Goal: Task Accomplishment & Management: Complete application form

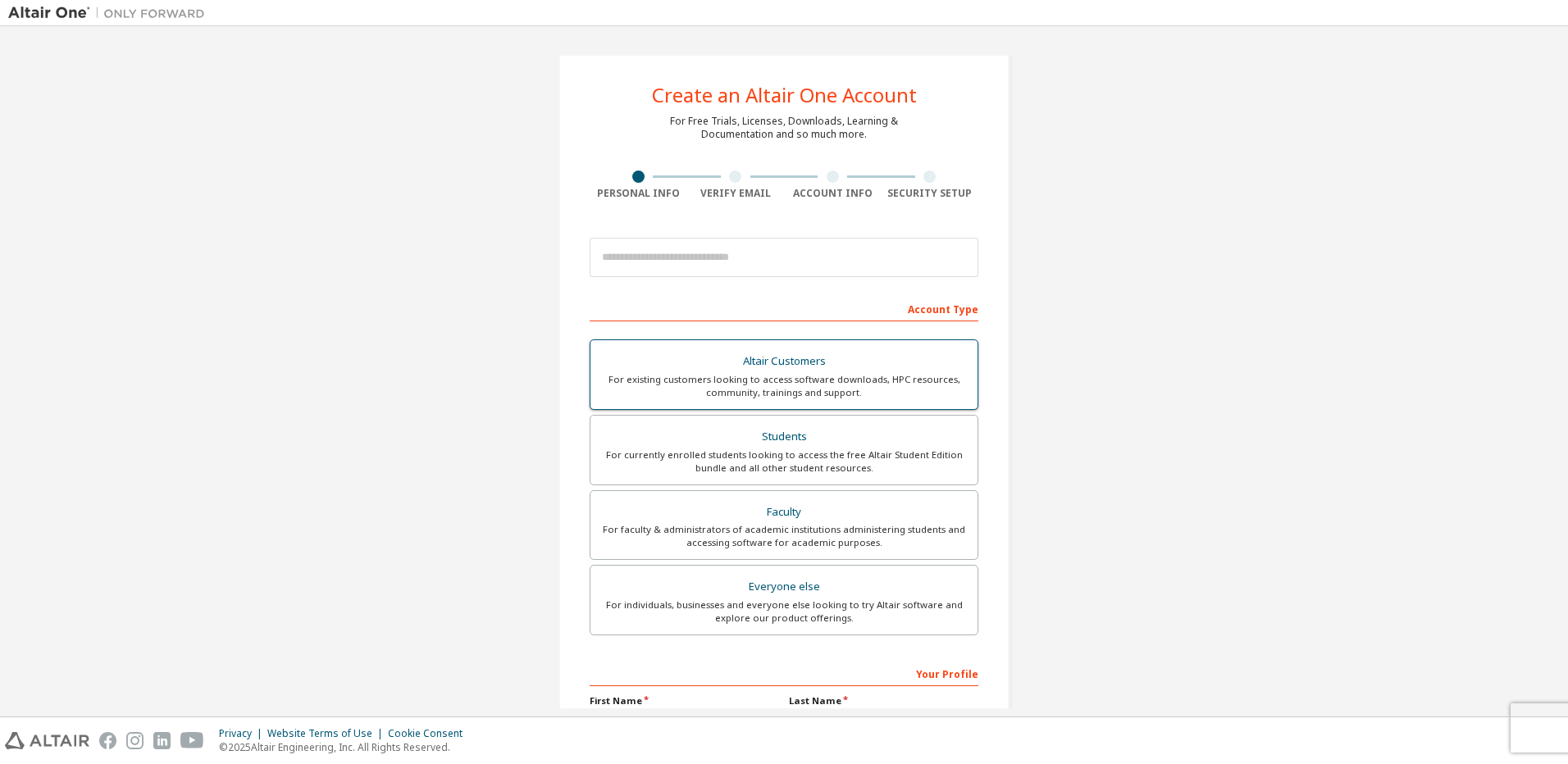
click at [713, 383] on div "For existing customers looking to access software downloads, HPC resources, com…" at bounding box center [784, 386] width 367 height 27
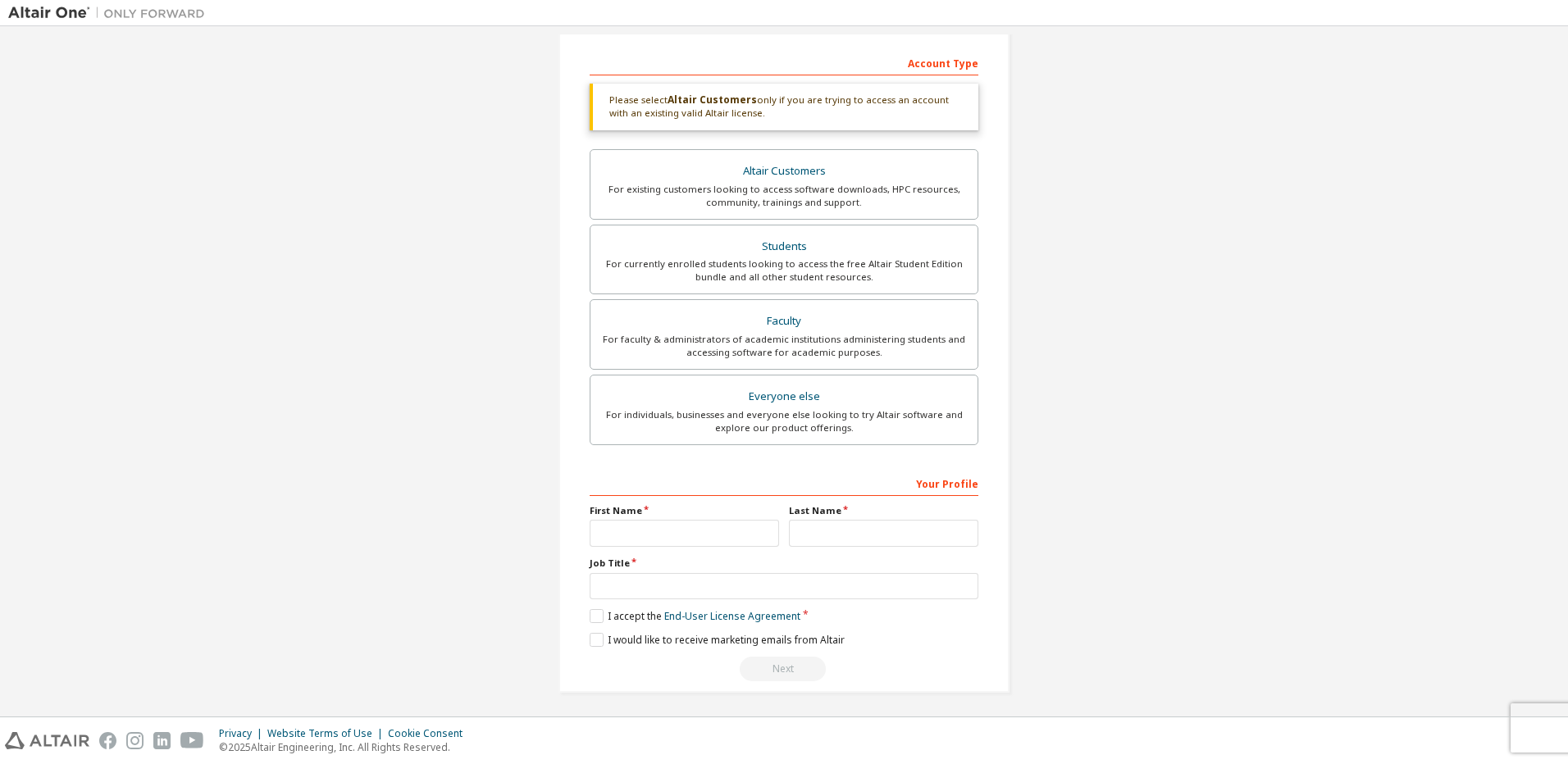
scroll to position [250, 0]
click at [690, 531] on input "text" at bounding box center [684, 528] width 189 height 27
click at [522, 482] on div "Create an Altair One Account For Free Trials, Licenses, Downloads, Learning & D…" at bounding box center [784, 246] width 1551 height 924
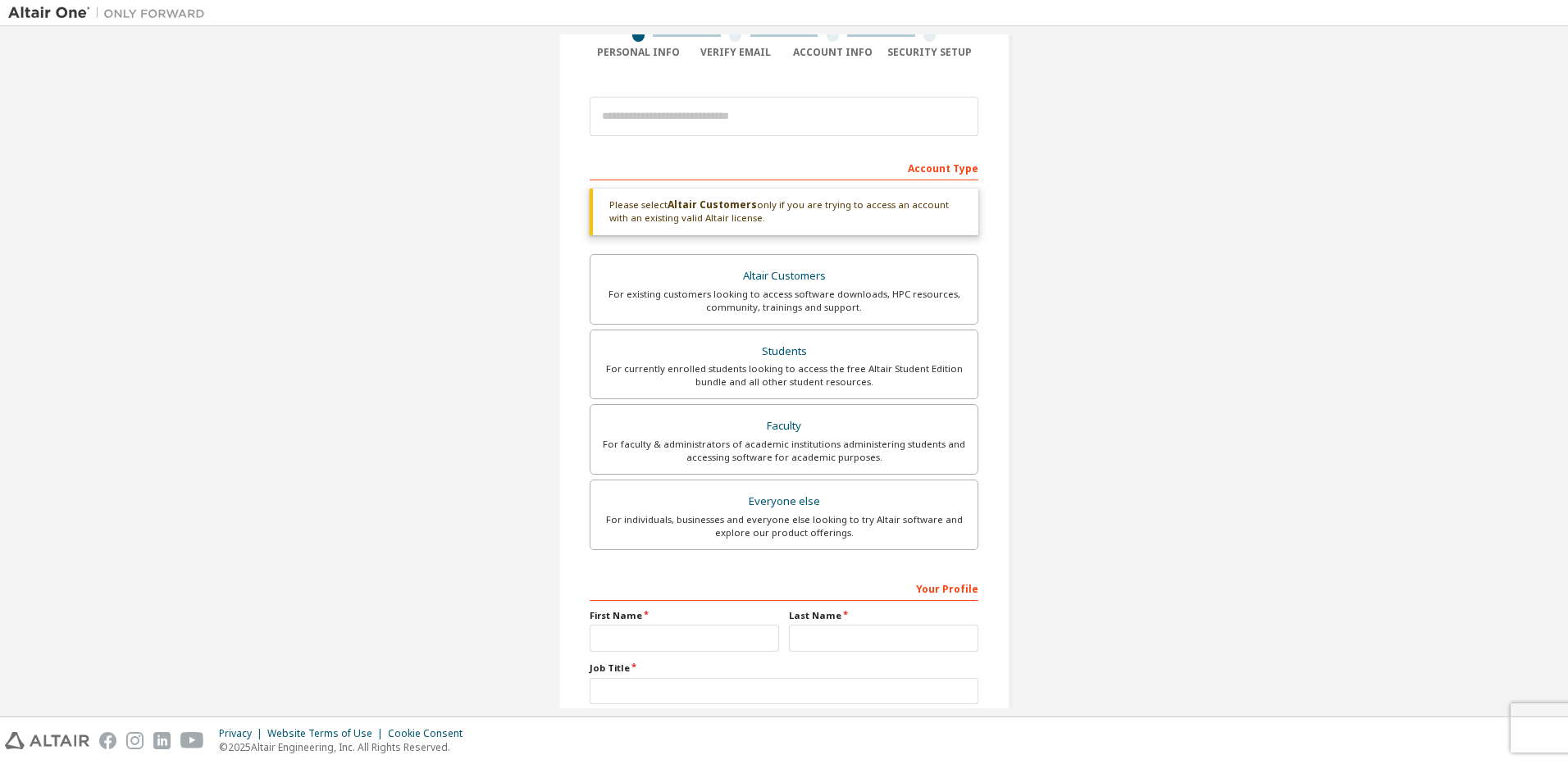
scroll to position [164, 0]
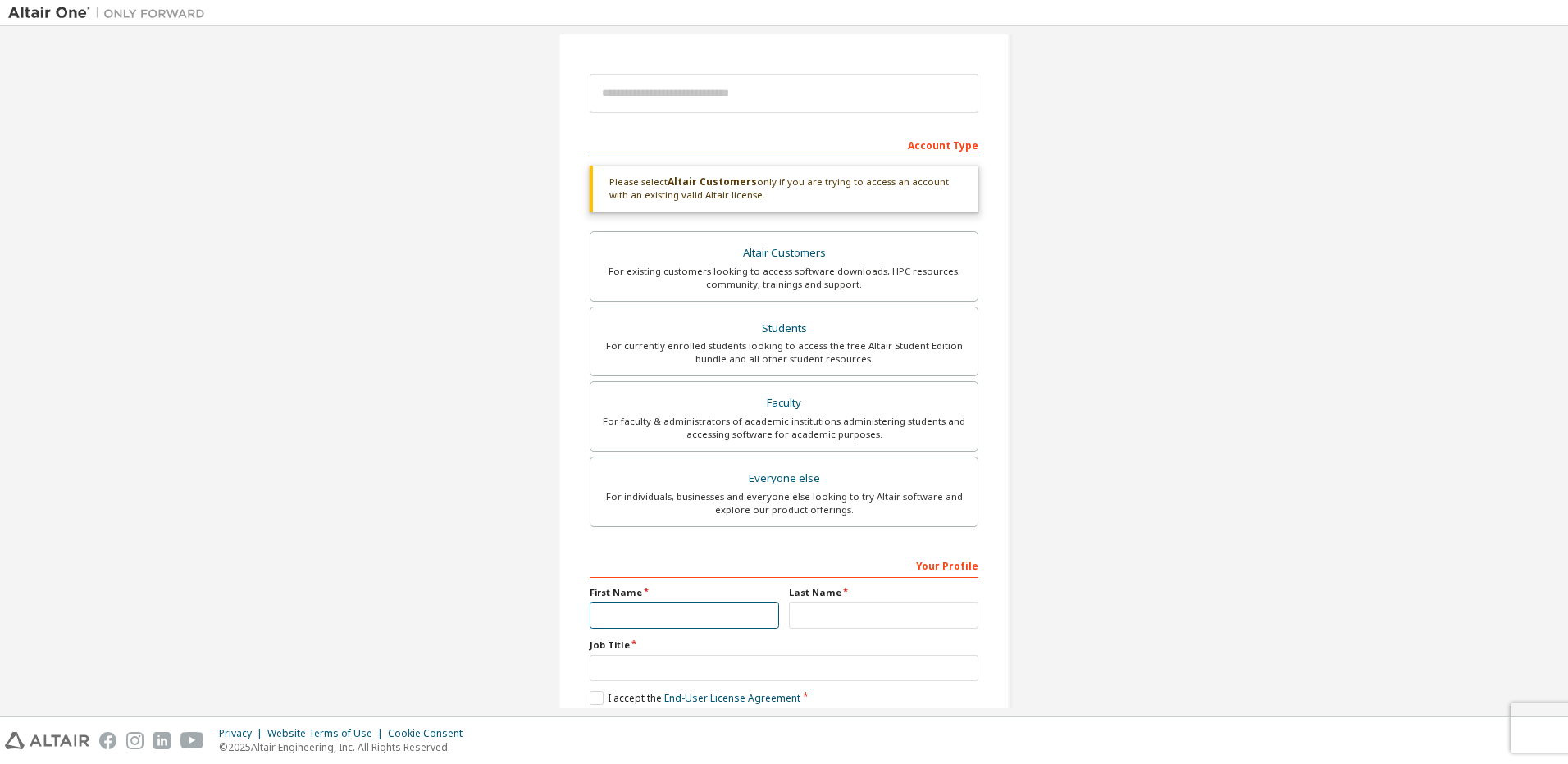
click at [628, 619] on input "text" at bounding box center [684, 615] width 189 height 27
click at [495, 520] on div "Create an Altair One Account For Free Trials, Licenses, Downloads, Learning & D…" at bounding box center [784, 332] width 1551 height 924
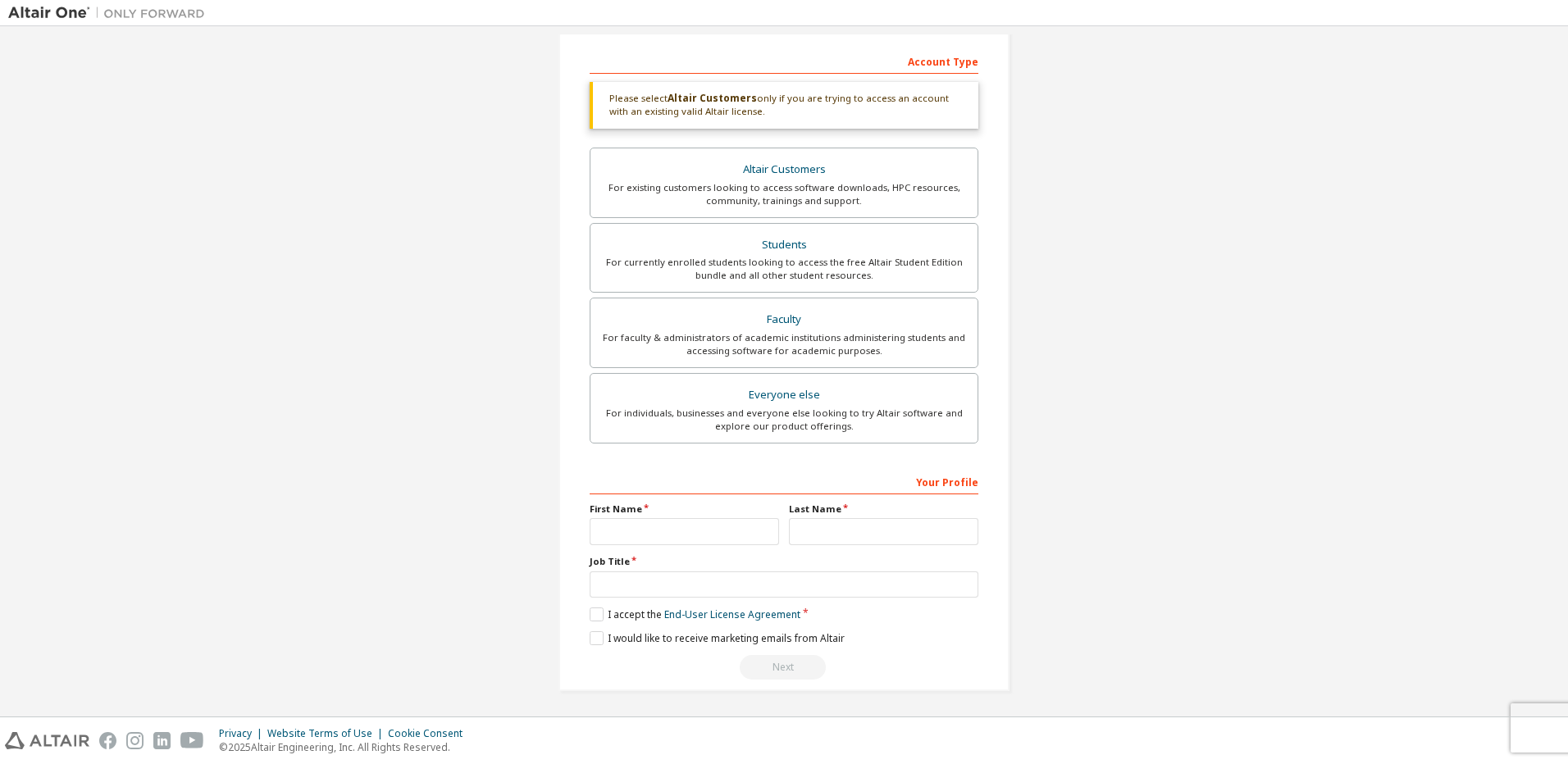
scroll to position [250, 0]
click at [630, 522] on input "text" at bounding box center [684, 528] width 189 height 27
click at [358, 500] on div "Create an Altair One Account For Free Trials, Licenses, Downloads, Learning & D…" at bounding box center [784, 246] width 1551 height 924
click at [646, 529] on input "text" at bounding box center [684, 528] width 189 height 27
type input "******"
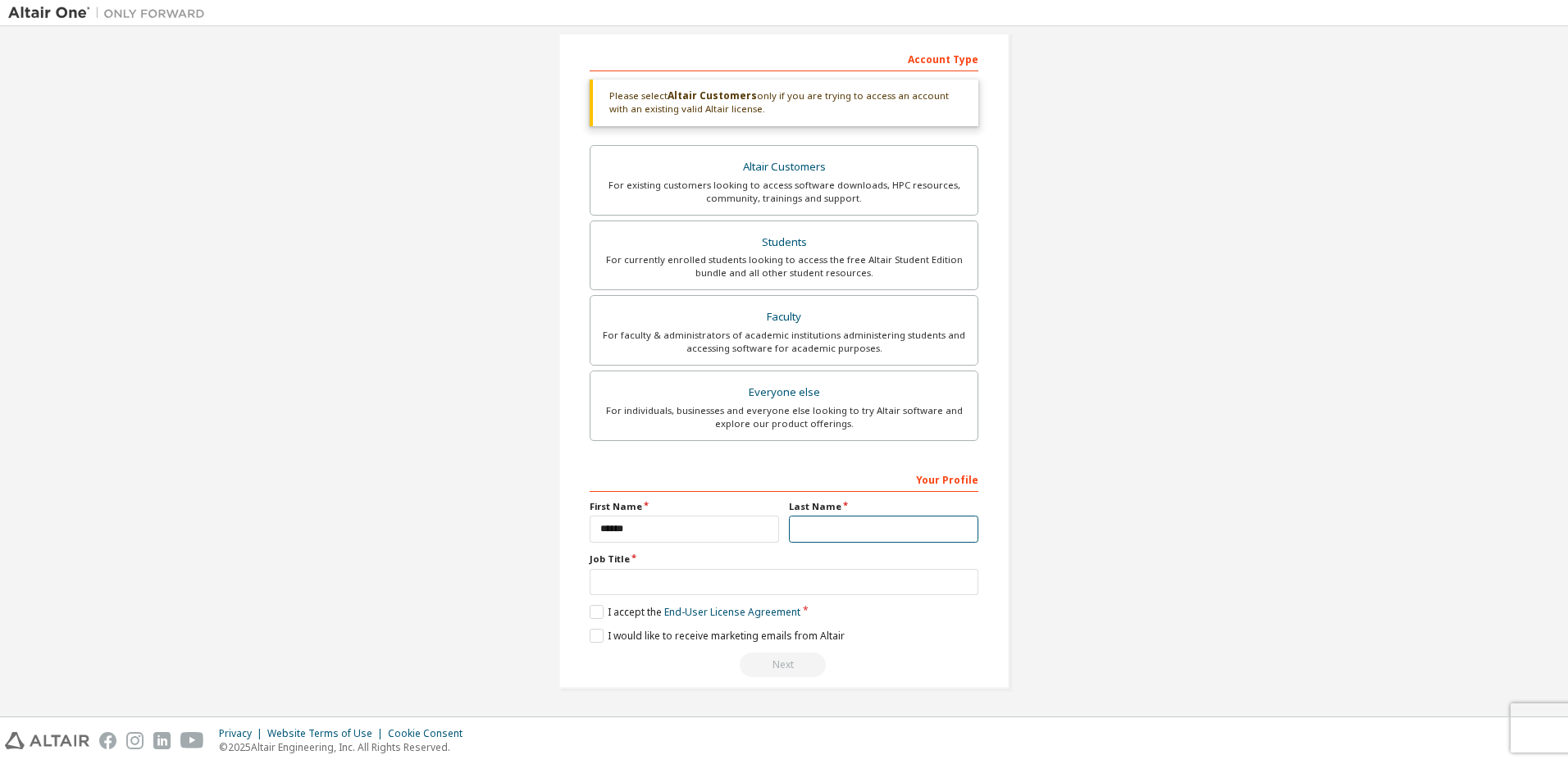
click at [837, 531] on input "text" at bounding box center [884, 528] width 189 height 27
type input "******"
click at [622, 581] on input "text" at bounding box center [784, 581] width 389 height 27
type input "**********"
click at [593, 613] on label "I accept the End-User License Agreement" at bounding box center [695, 611] width 211 height 14
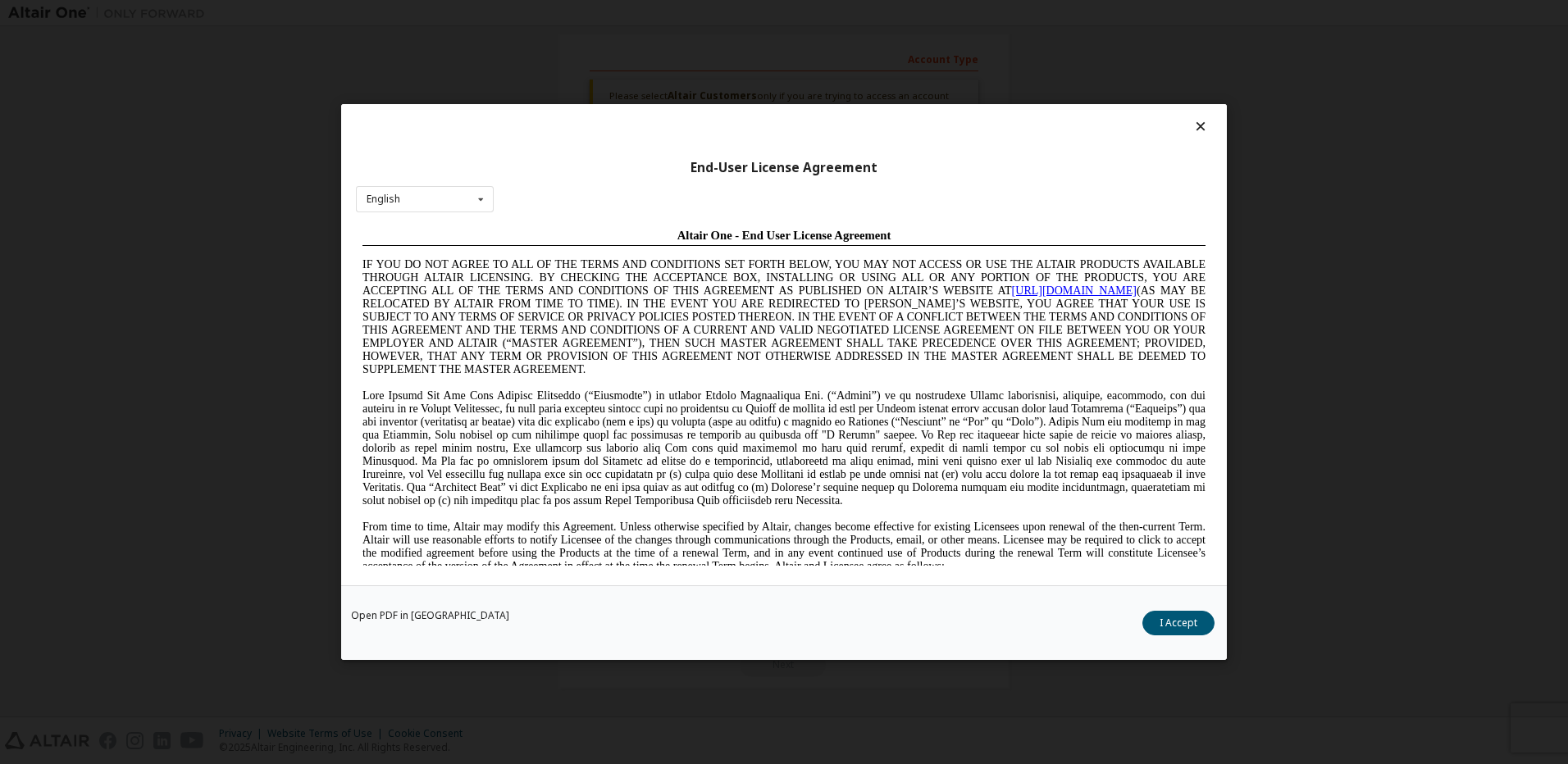
scroll to position [0, 0]
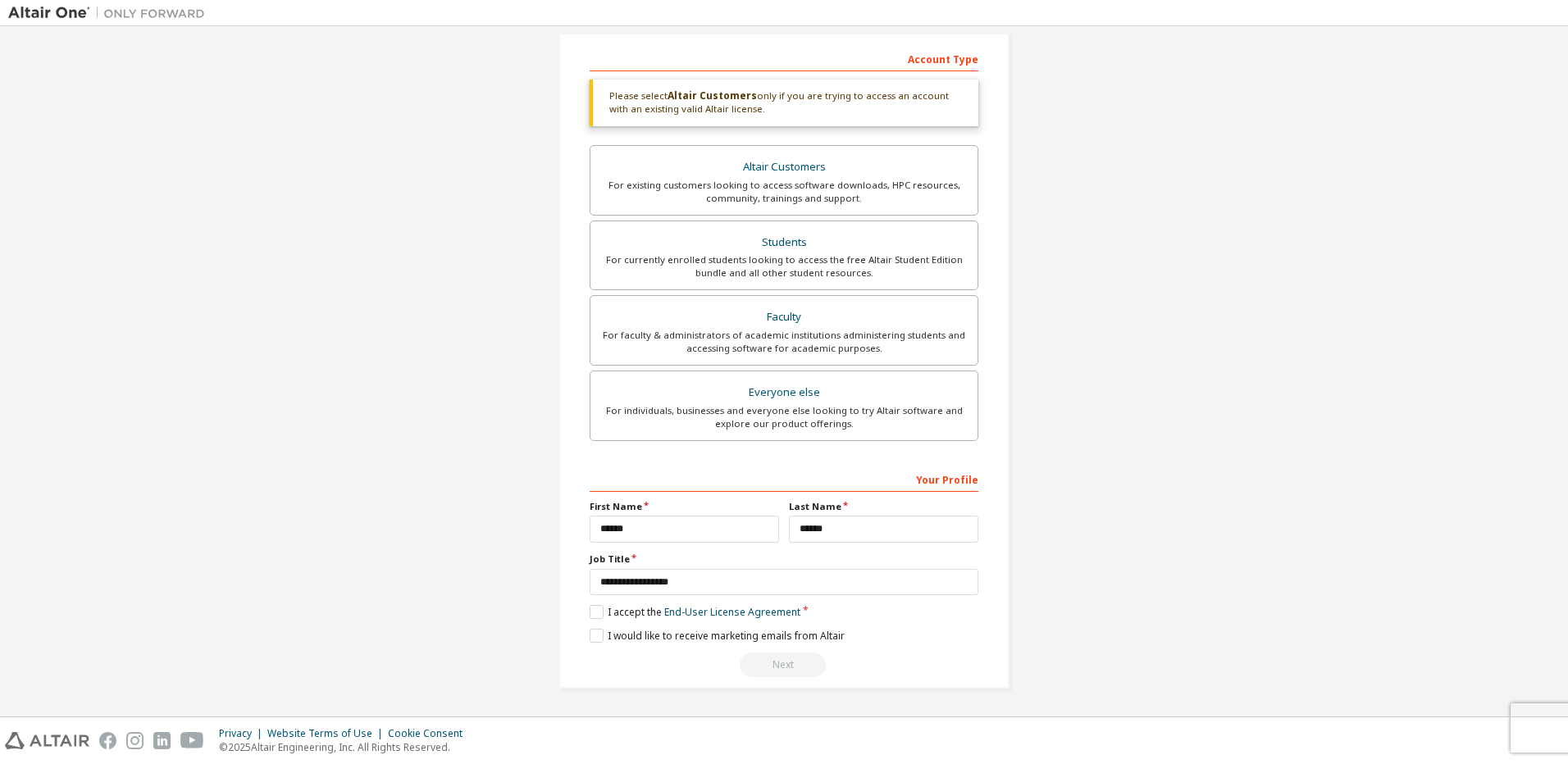
click at [897, 619] on div "I accept the End-User License Agreement" at bounding box center [784, 611] width 389 height 14
click at [777, 187] on div "For existing customers looking to access software downloads, HPC resources, com…" at bounding box center [784, 192] width 367 height 27
click at [706, 585] on input "**********" at bounding box center [784, 581] width 389 height 27
click at [797, 667] on div "Next" at bounding box center [784, 664] width 389 height 25
click at [602, 642] on label "I would like to receive marketing emails from Altair" at bounding box center [717, 635] width 255 height 14
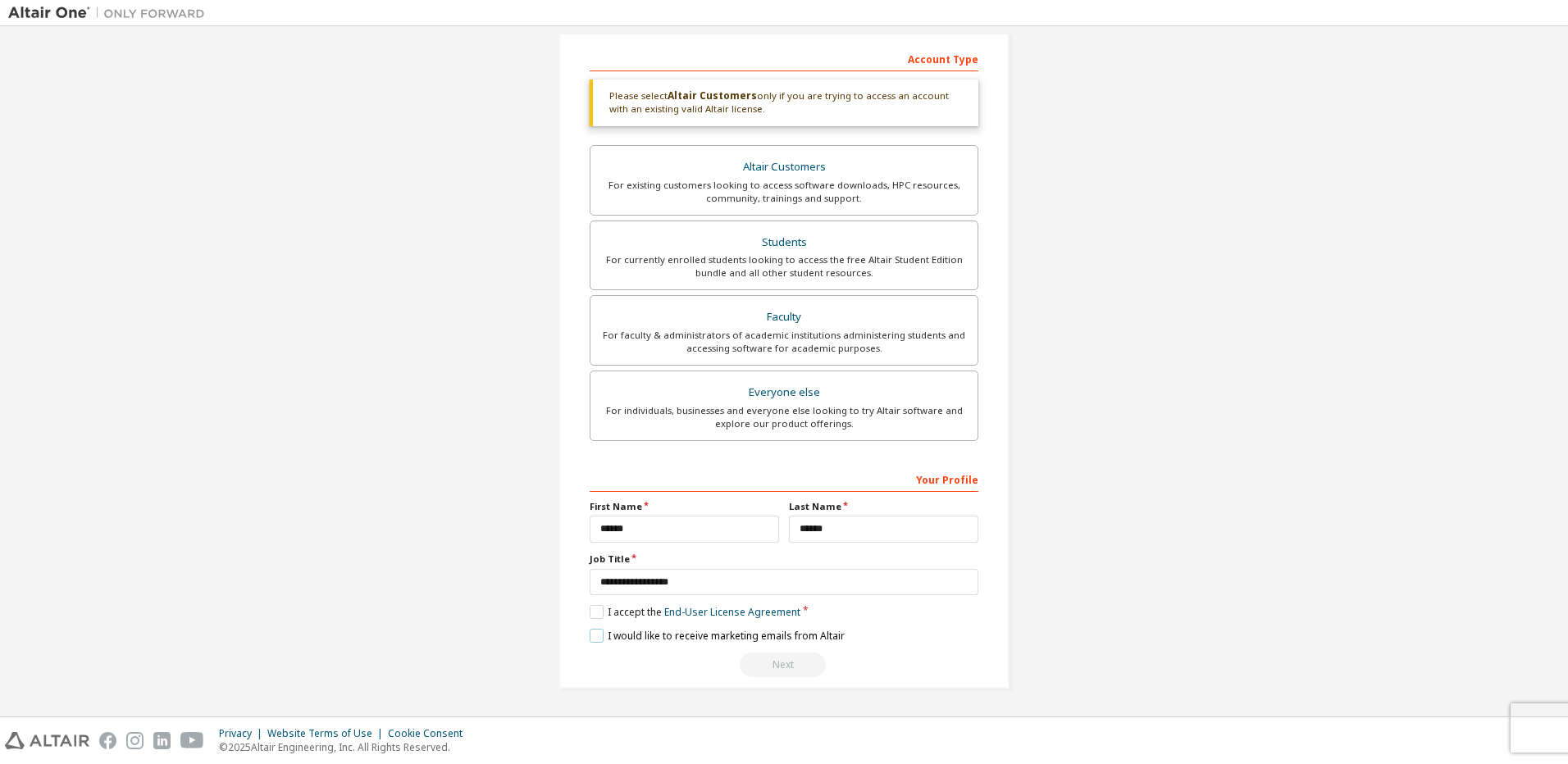
click at [594, 637] on label "I would like to receive marketing emails from Altair" at bounding box center [717, 635] width 255 height 14
click at [774, 674] on div "Next" at bounding box center [784, 664] width 389 height 25
click at [772, 666] on div "Next" at bounding box center [784, 664] width 389 height 25
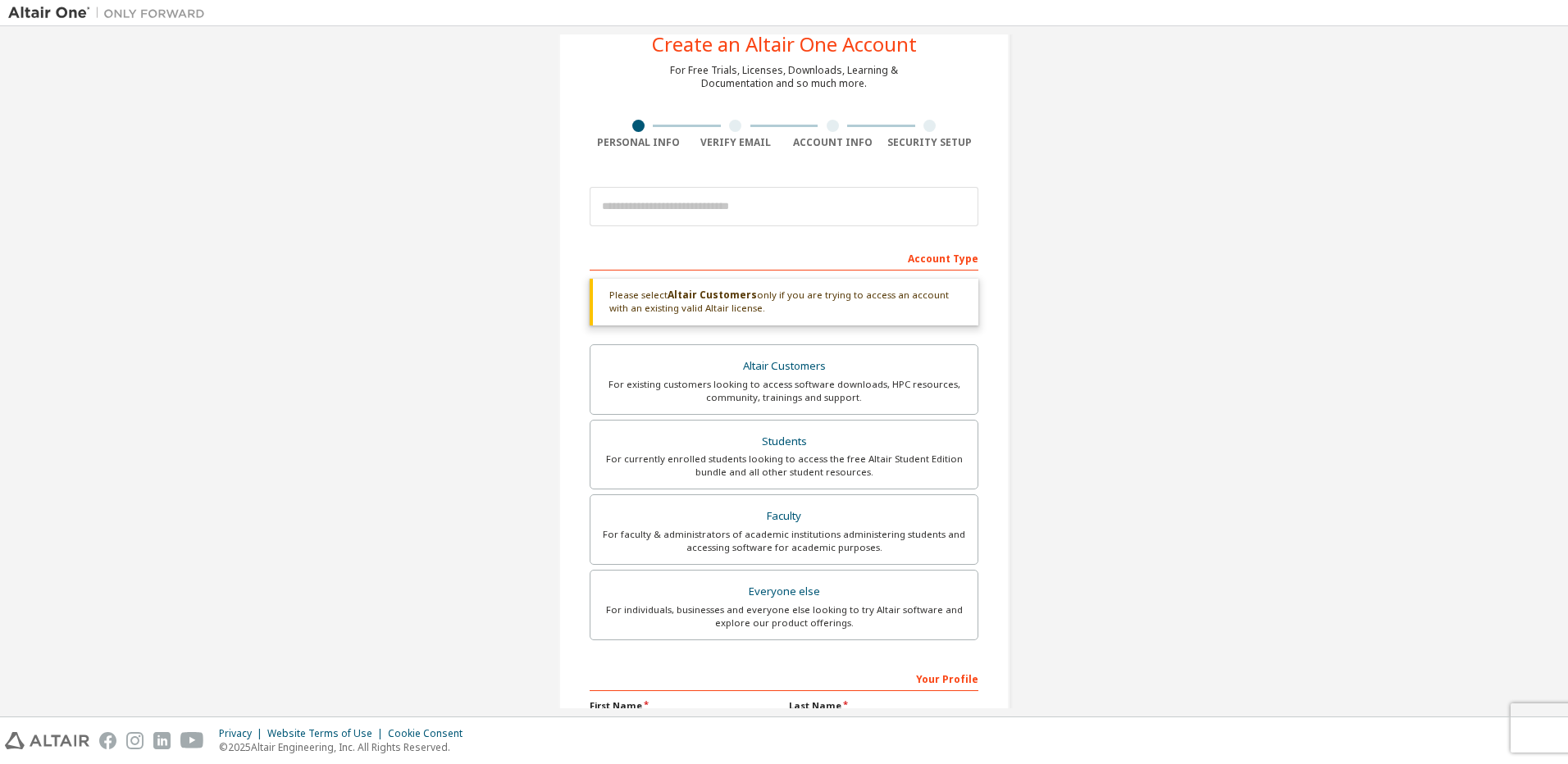
scroll to position [4, 0]
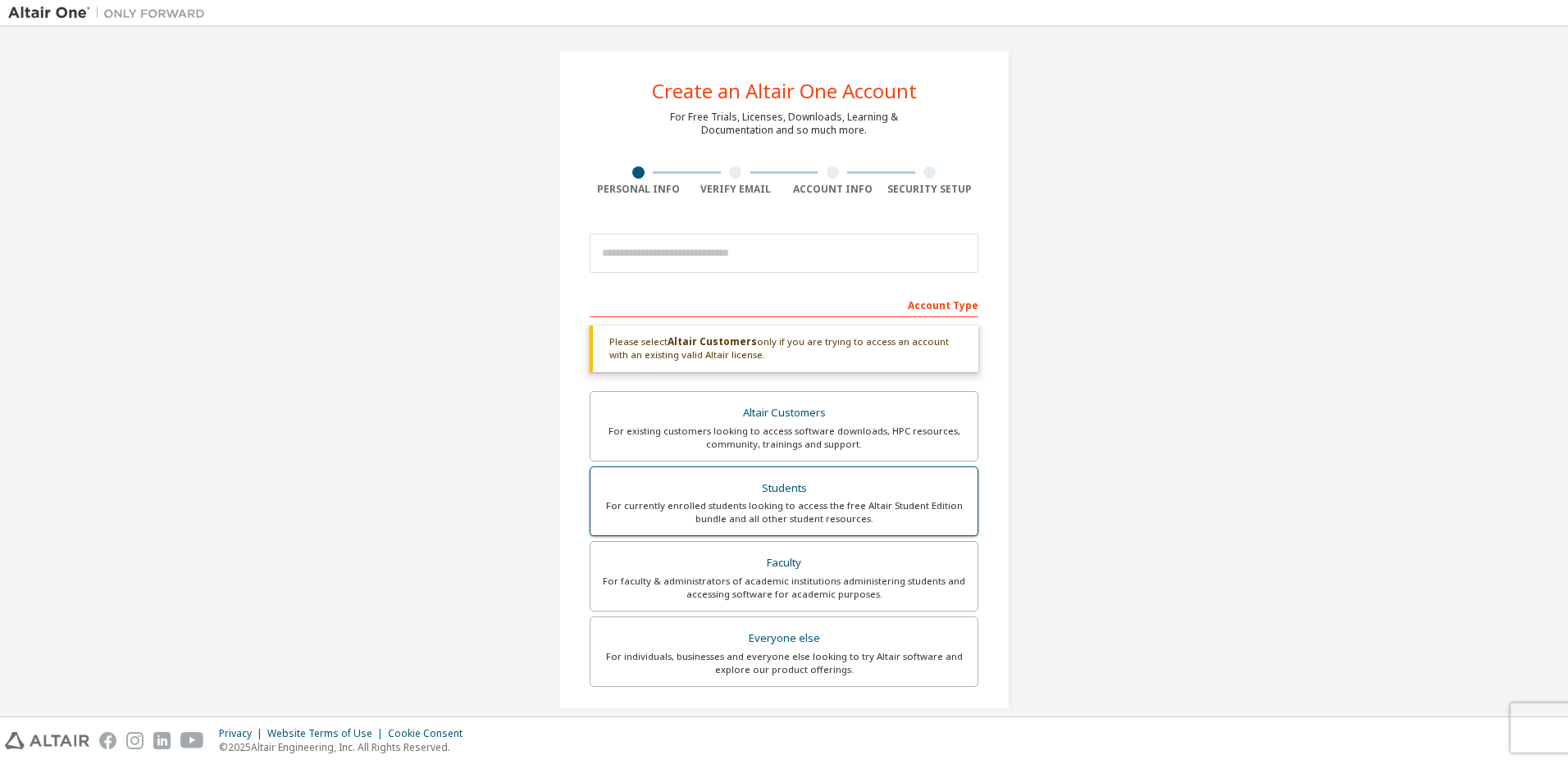
click at [768, 492] on div "Students" at bounding box center [784, 488] width 367 height 23
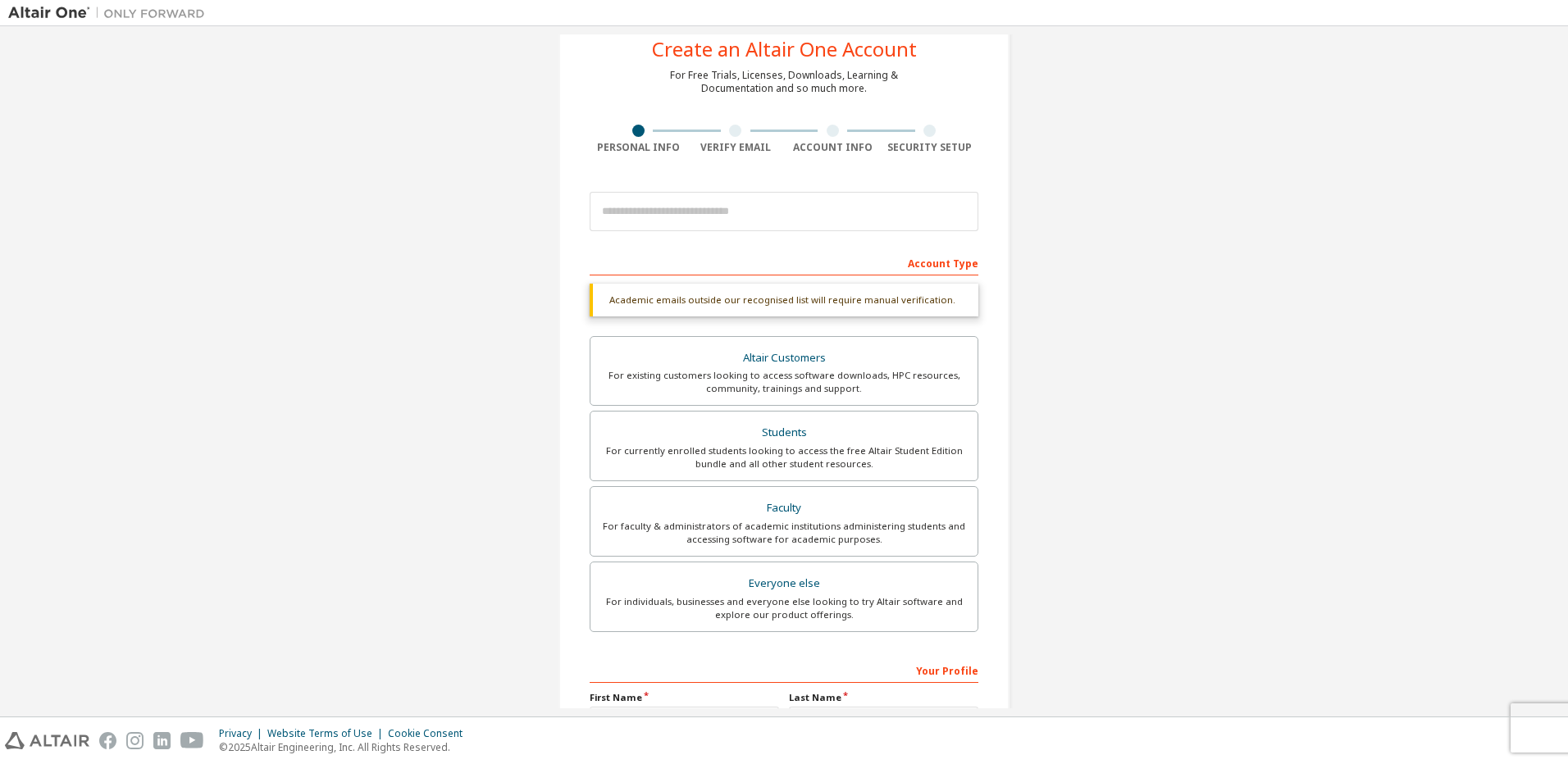
scroll to position [86, 0]
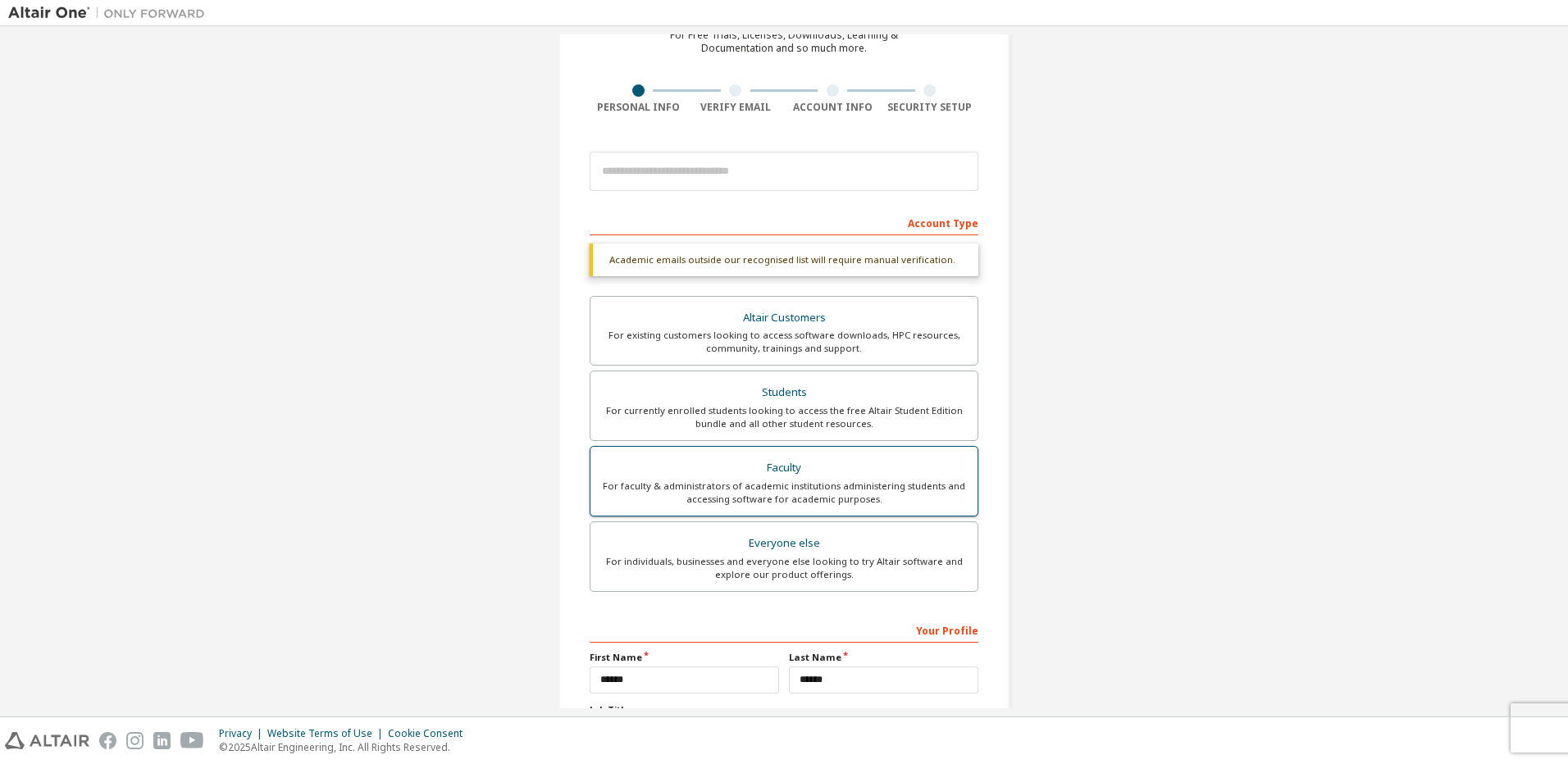
click at [744, 469] on div "Faculty" at bounding box center [784, 468] width 367 height 23
click at [745, 551] on div "Everyone else" at bounding box center [784, 543] width 367 height 23
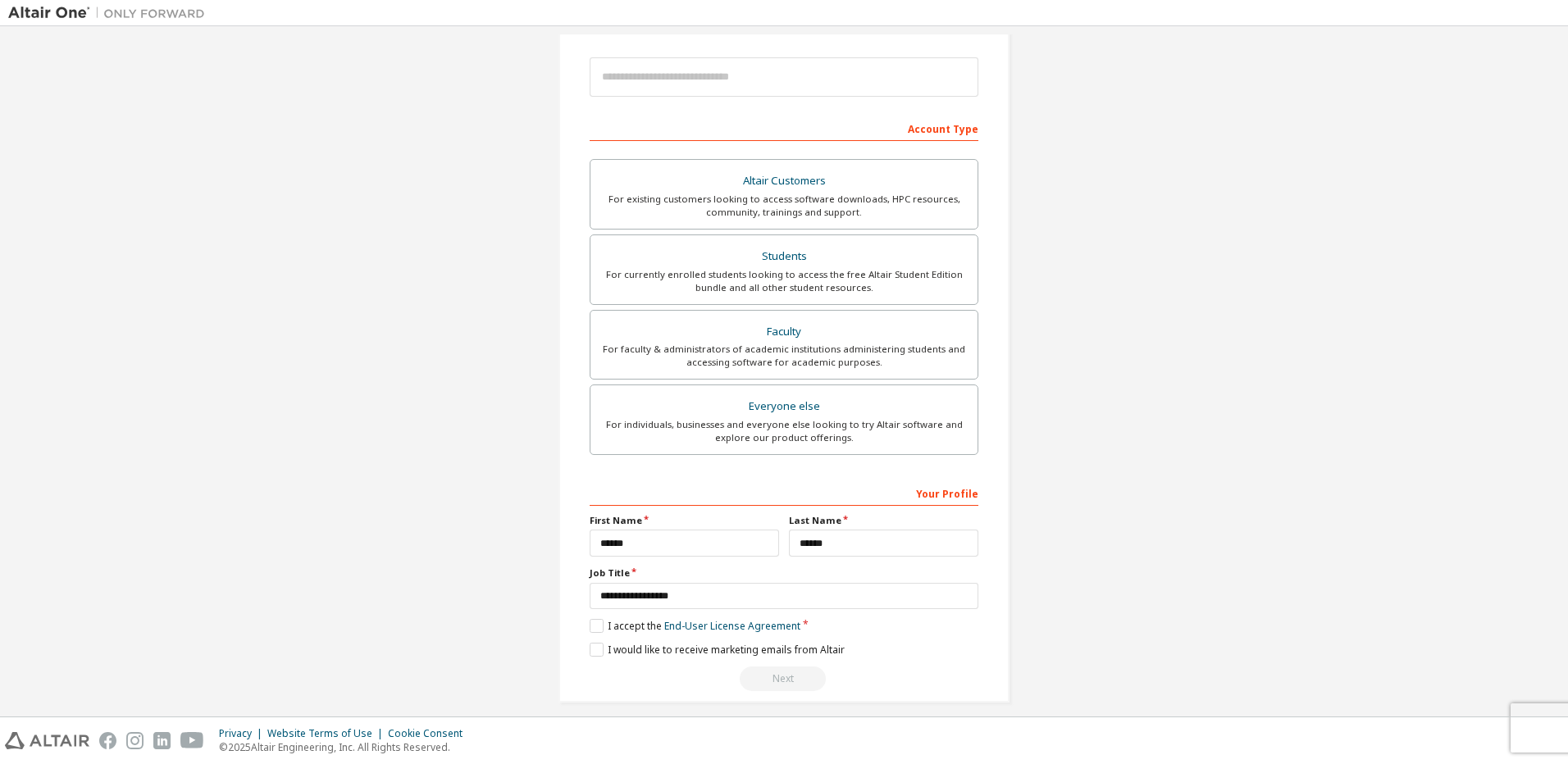
scroll to position [194, 0]
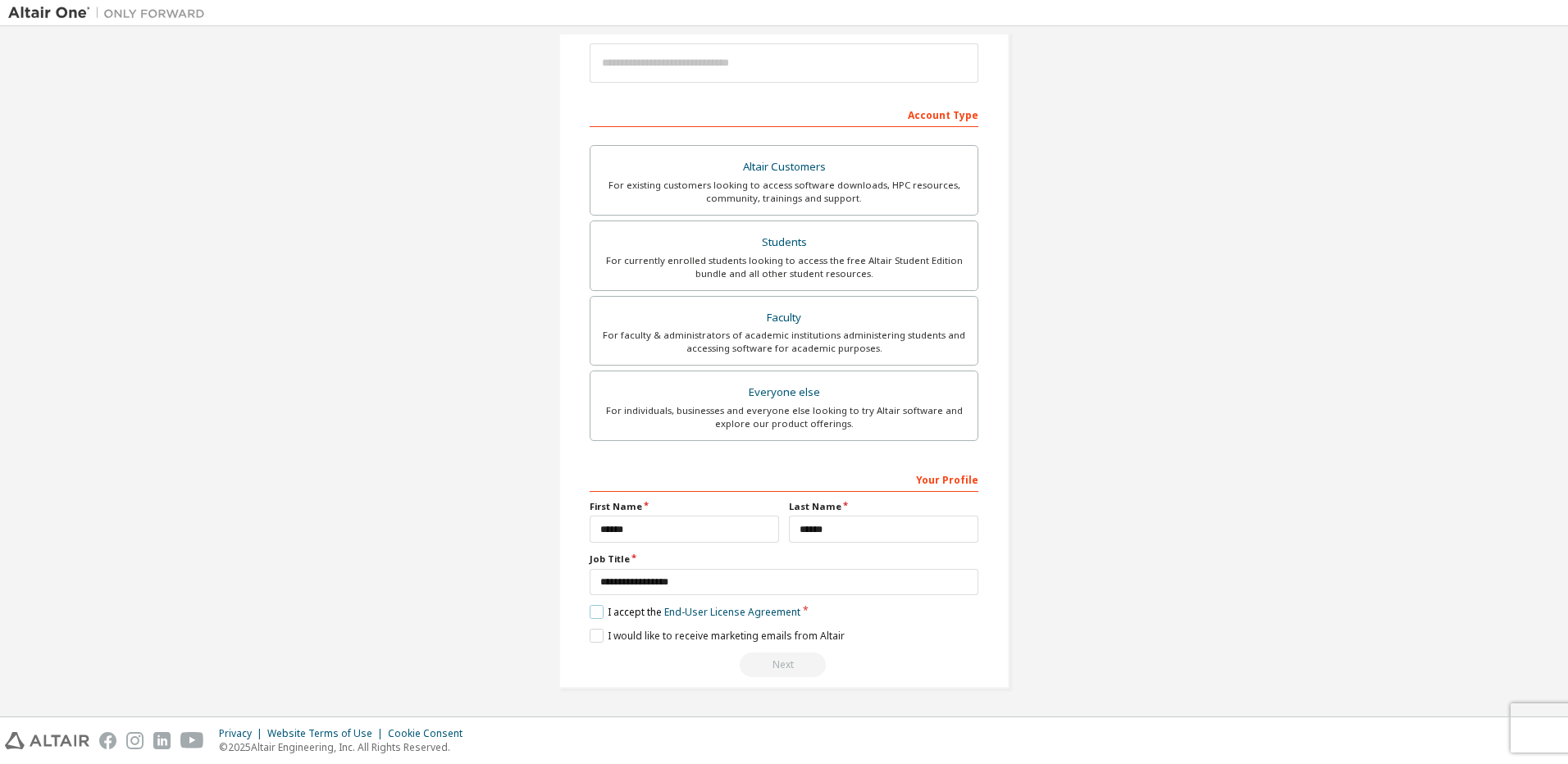
click at [605, 613] on label "I accept the End-User License Agreement" at bounding box center [695, 611] width 211 height 14
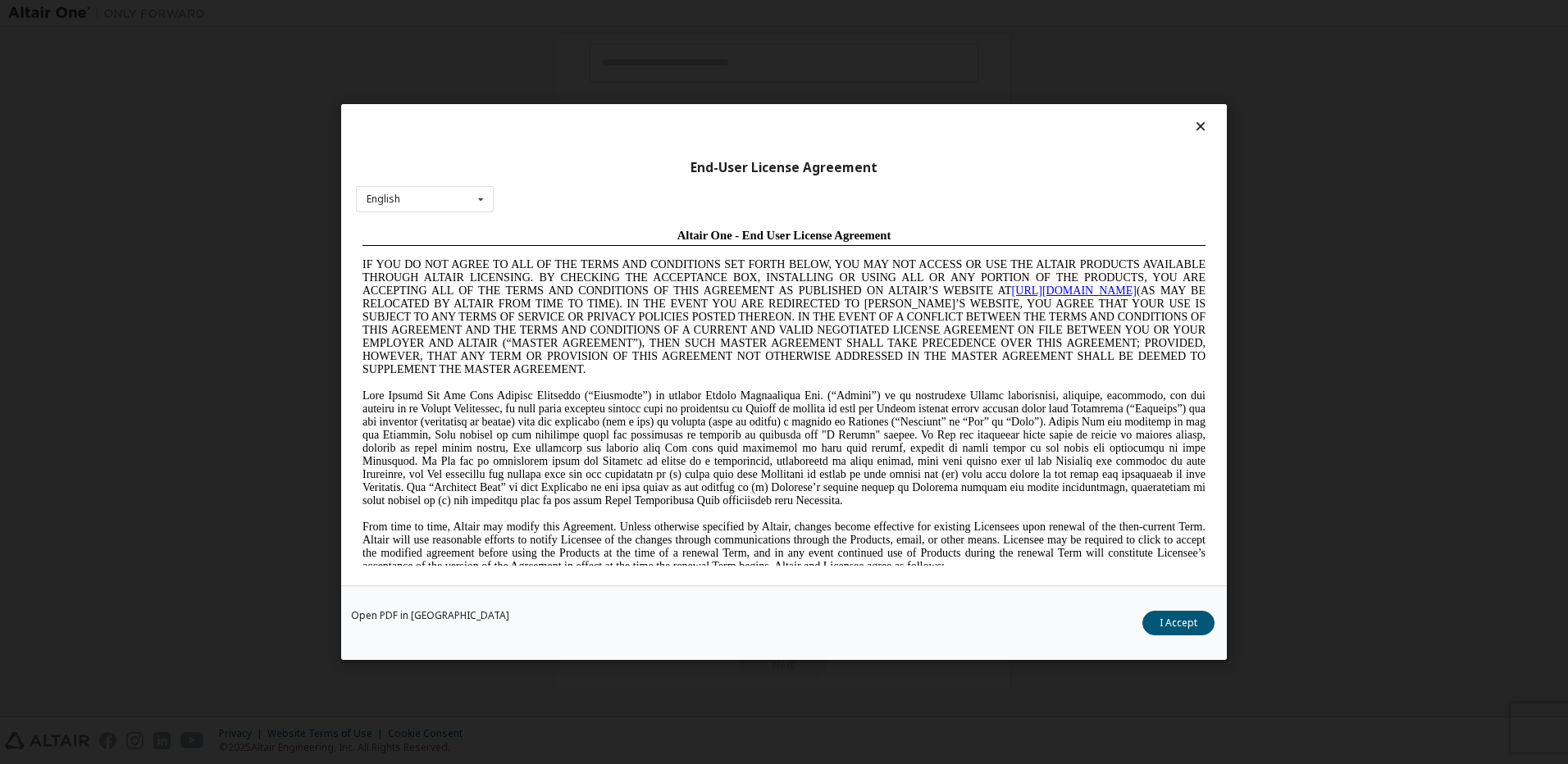
scroll to position [0, 0]
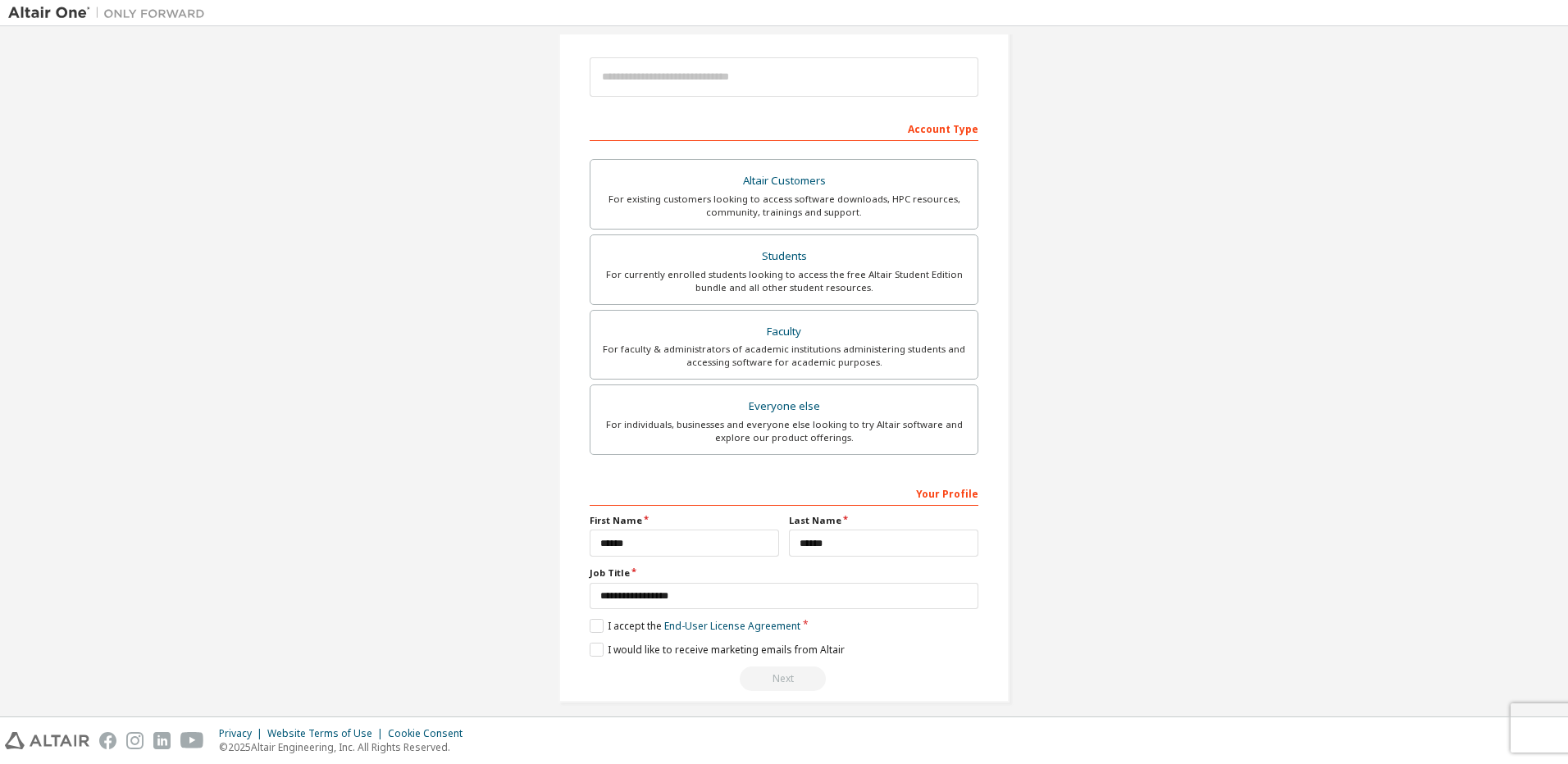
scroll to position [194, 0]
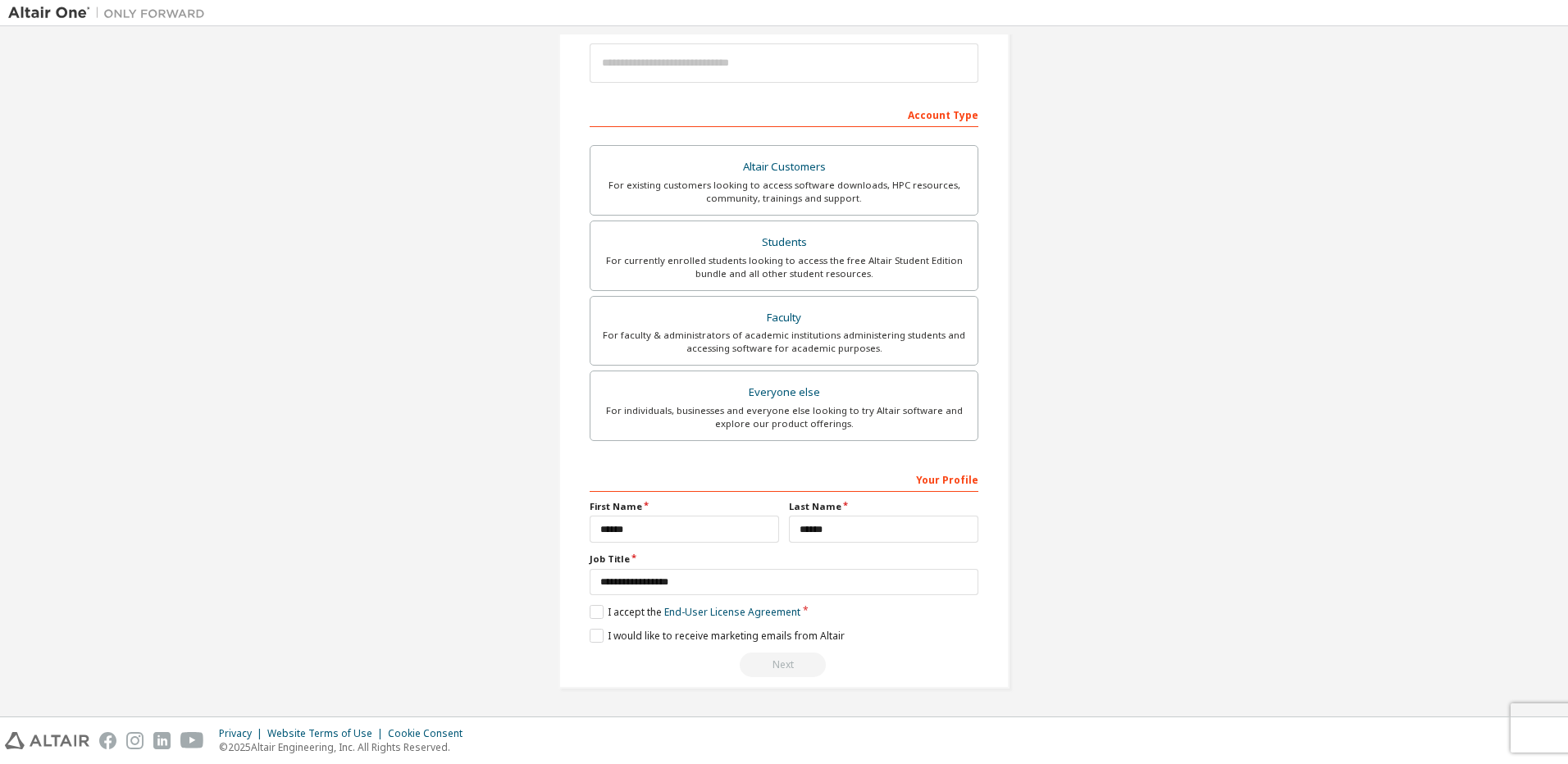
click at [763, 659] on div "Next" at bounding box center [784, 664] width 389 height 25
click at [764, 660] on div "Next" at bounding box center [784, 664] width 389 height 25
click at [764, 663] on div "Next" at bounding box center [784, 664] width 389 height 25
click at [599, 626] on div "**********" at bounding box center [784, 571] width 389 height 212
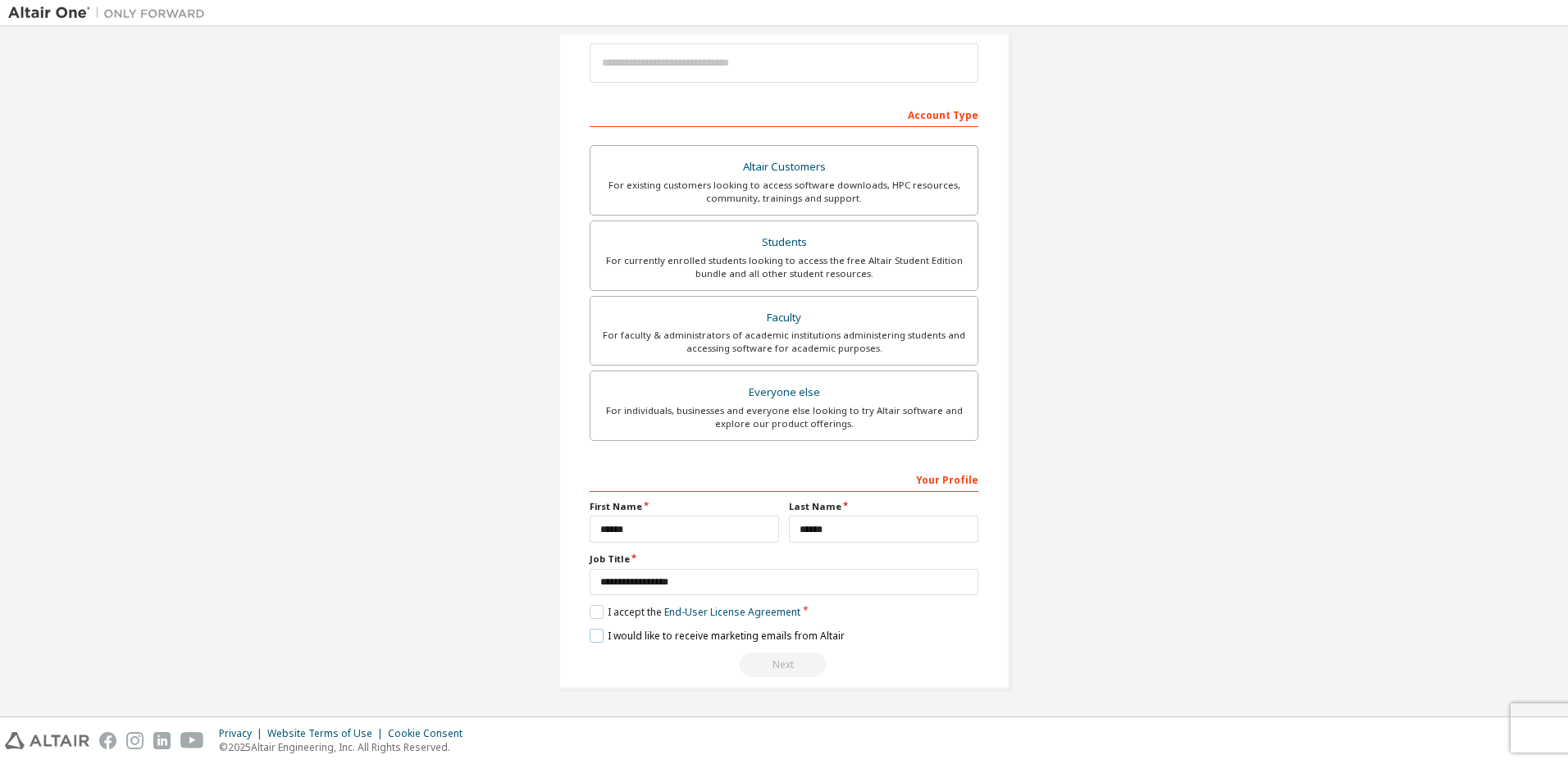
click at [599, 633] on label "I would like to receive marketing emails from Altair" at bounding box center [717, 635] width 255 height 14
click at [595, 637] on label "I would like to receive marketing emails from Altair" at bounding box center [717, 635] width 255 height 14
click at [700, 581] on input "**********" at bounding box center [784, 581] width 389 height 27
click at [862, 525] on input "******" at bounding box center [884, 528] width 189 height 27
click at [1032, 514] on div "**********" at bounding box center [784, 274] width 1551 height 868
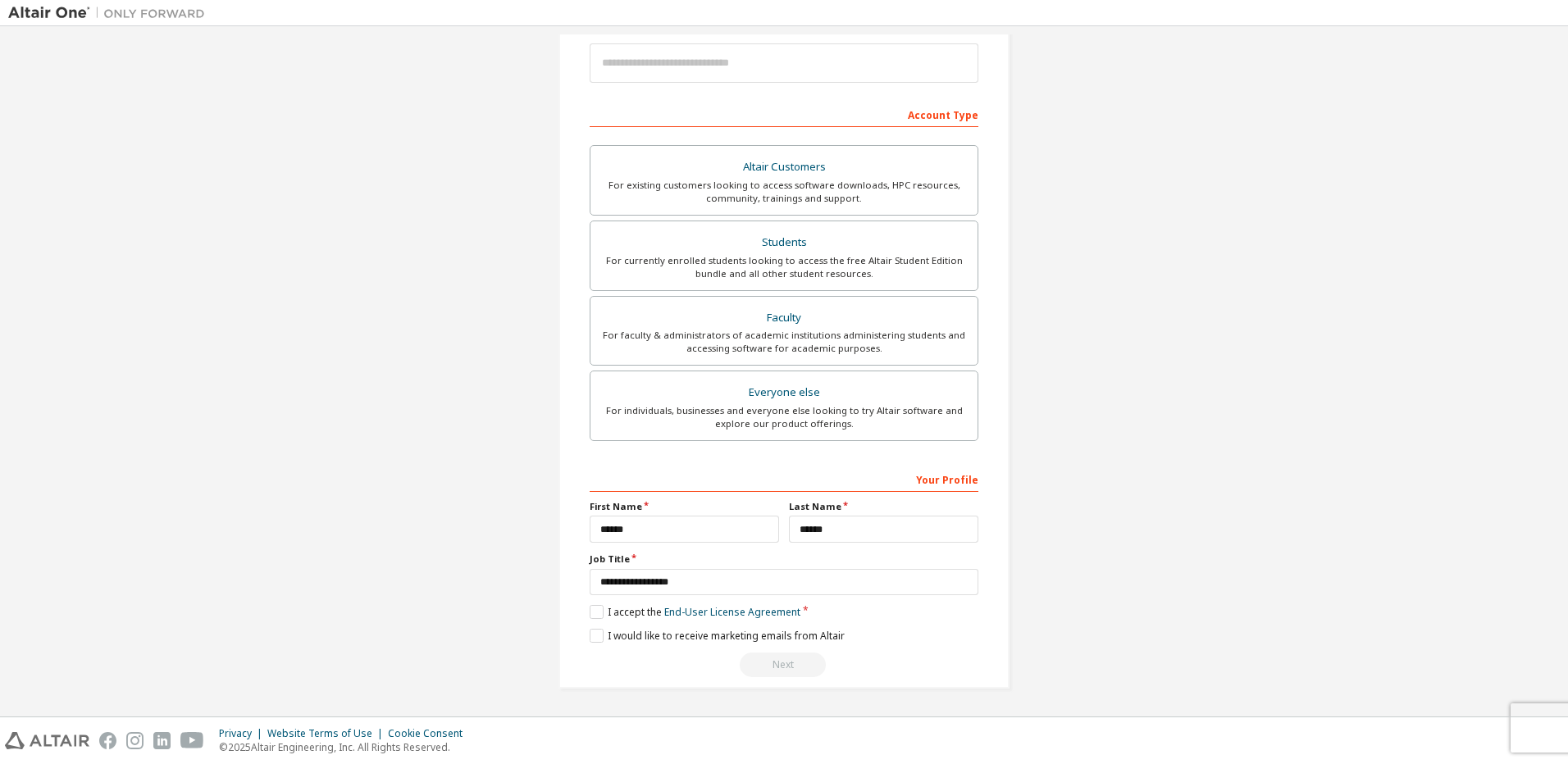
click at [790, 669] on div "Next" at bounding box center [784, 664] width 389 height 25
click at [737, 173] on div "Altair Customers" at bounding box center [784, 167] width 367 height 23
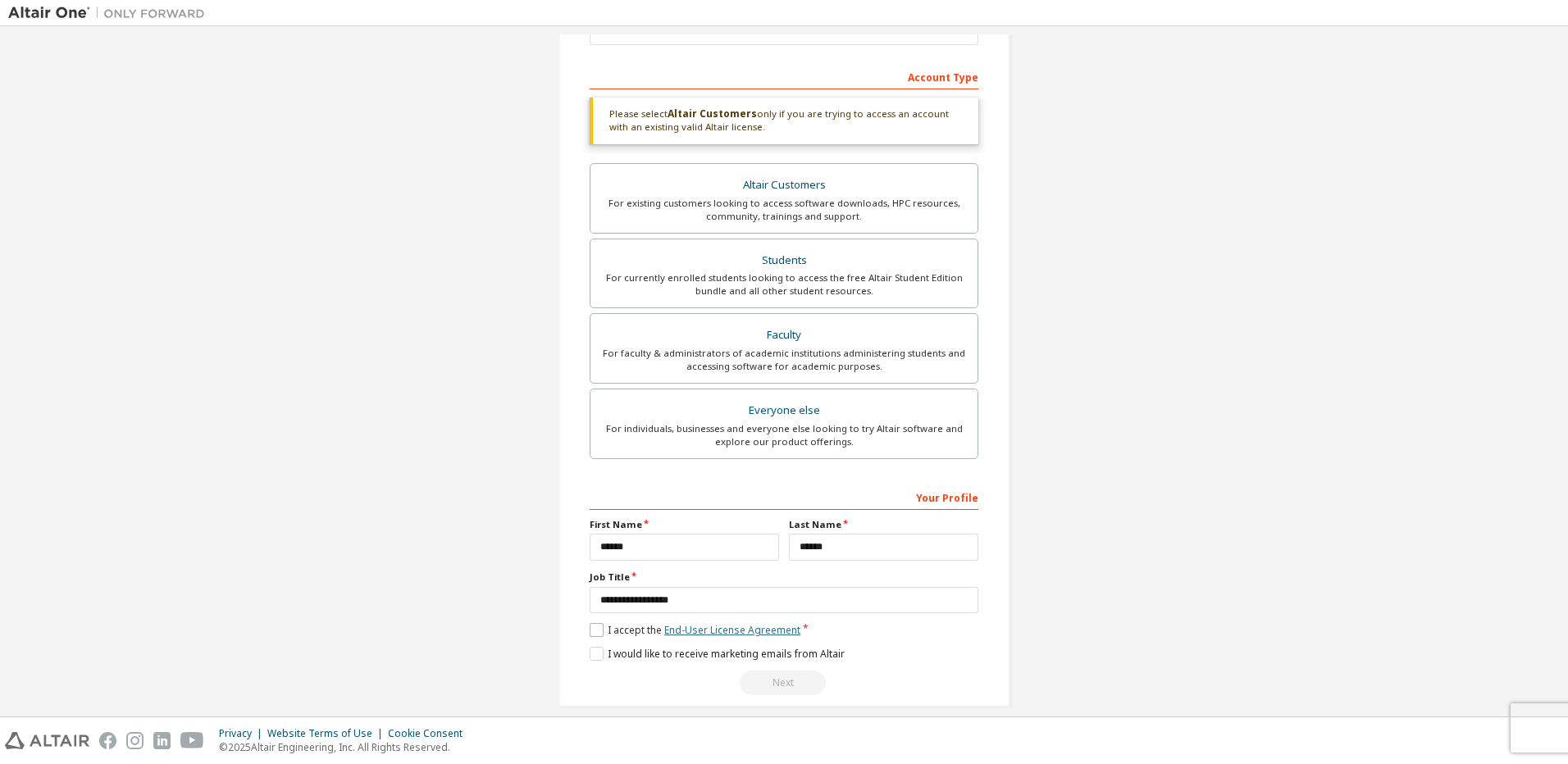
scroll to position [250, 0]
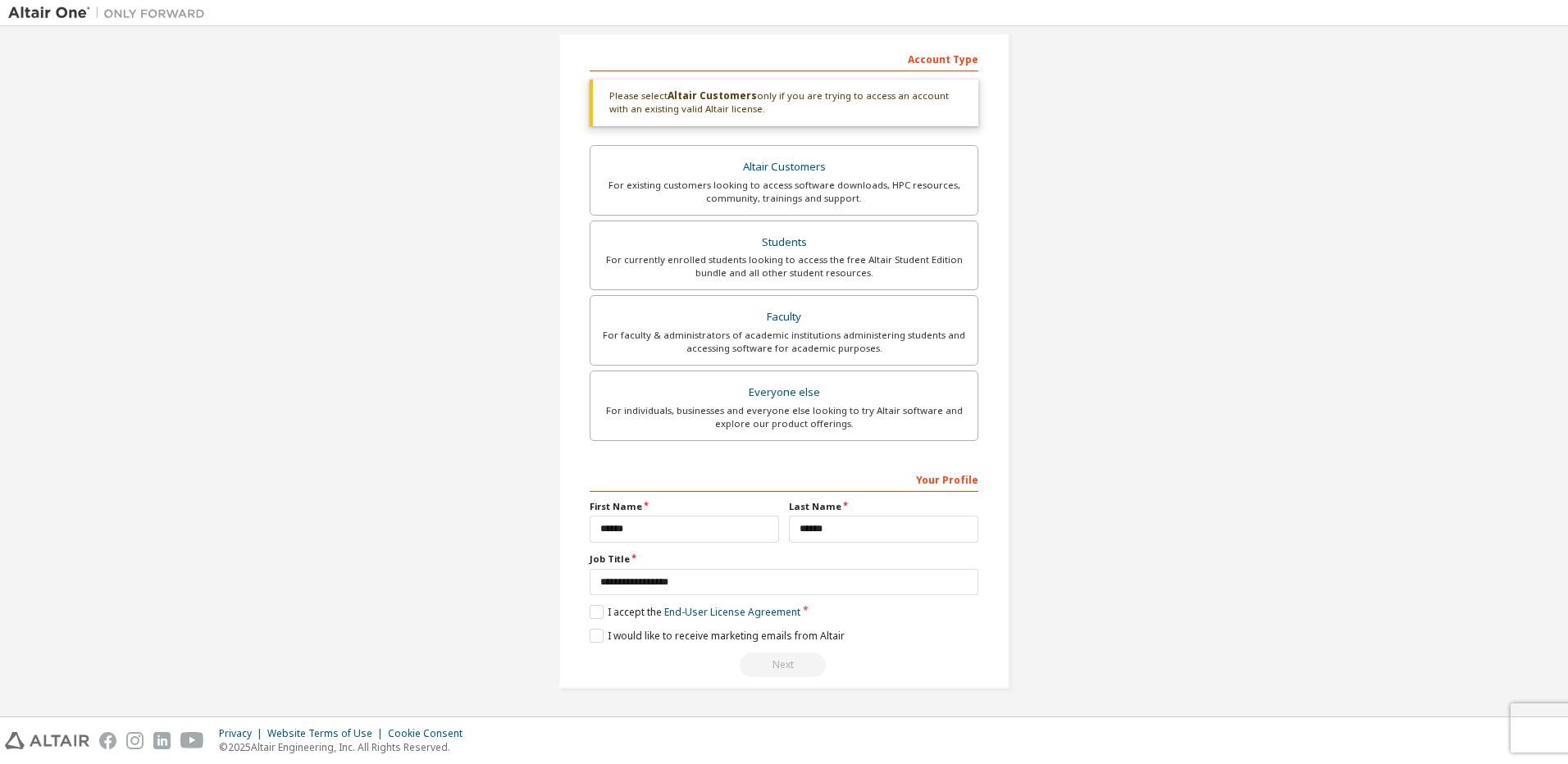
click at [775, 669] on div "Next" at bounding box center [784, 664] width 389 height 25
